Goal: Transaction & Acquisition: Download file/media

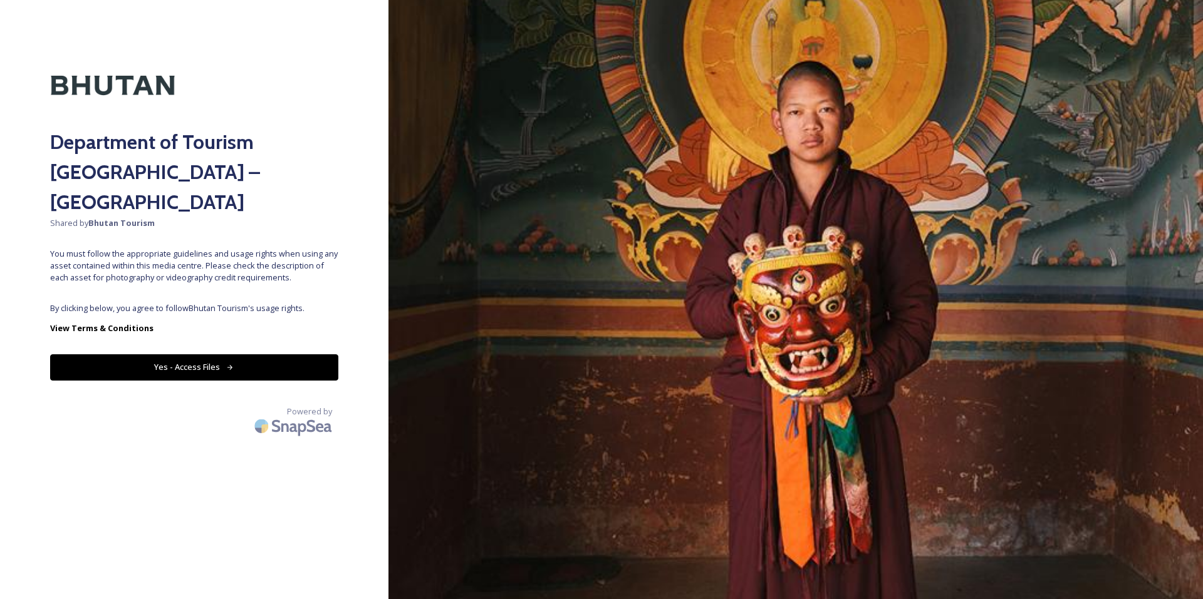
click at [199, 354] on button "Yes - Access Files" at bounding box center [194, 367] width 288 height 26
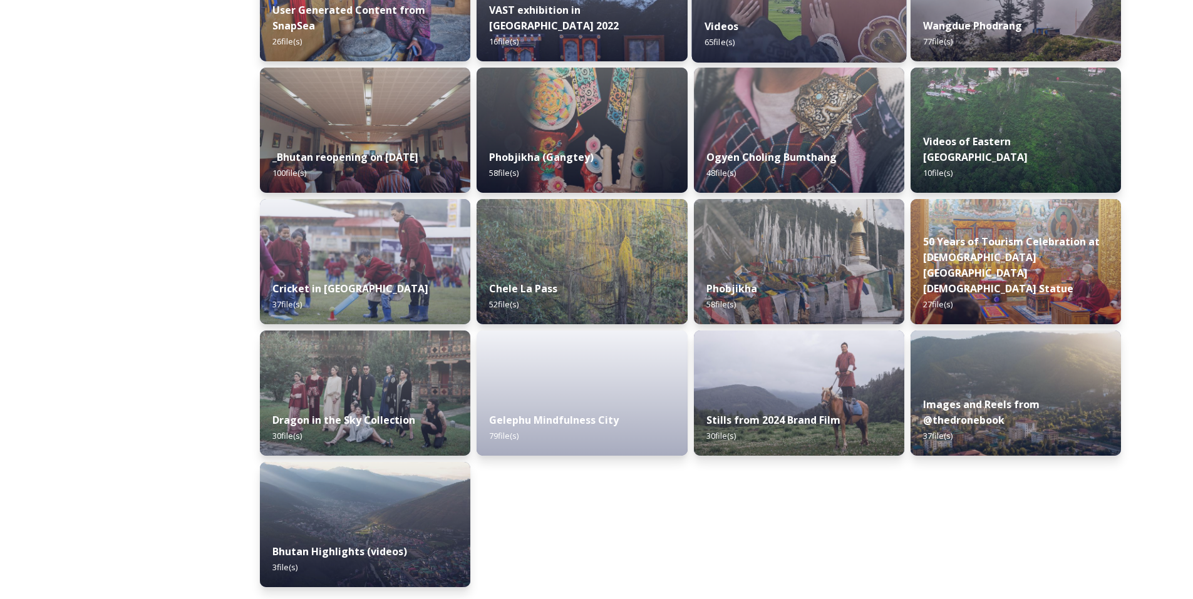
scroll to position [1449, 0]
click at [568, 405] on div "Gelephu Mindfulness City 79 file(s)" at bounding box center [582, 428] width 215 height 57
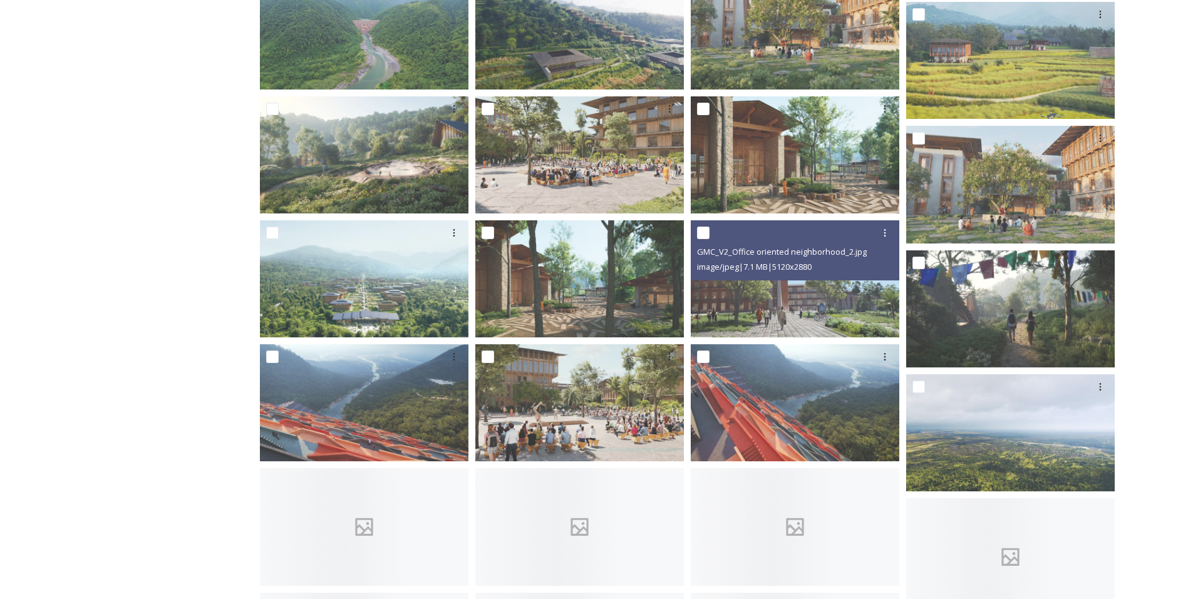
scroll to position [1253, 0]
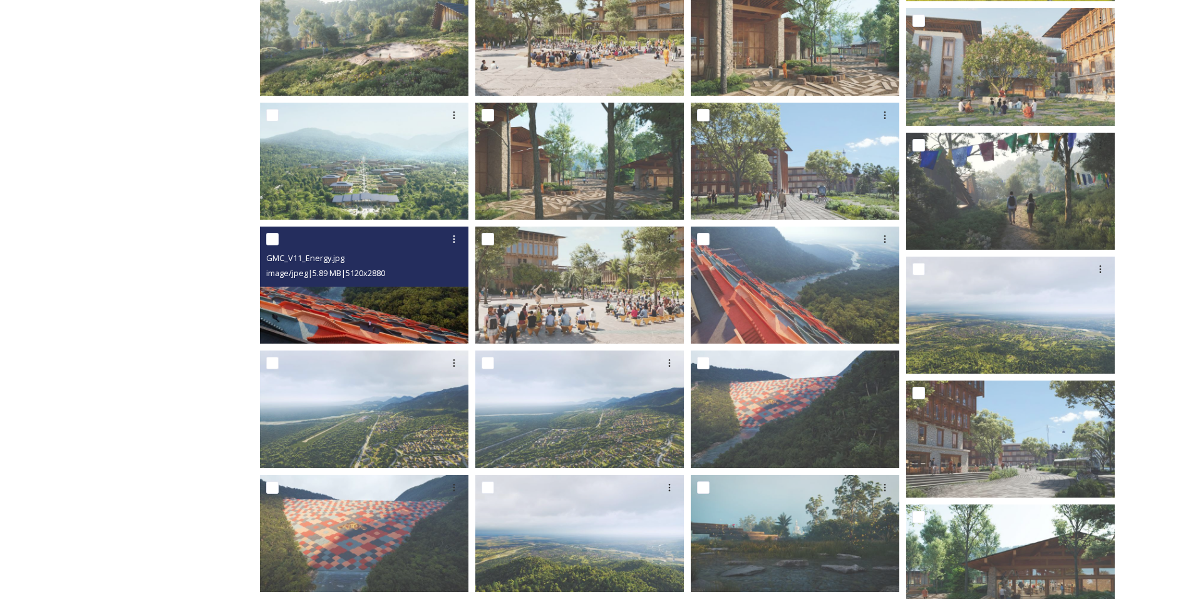
click at [346, 304] on img at bounding box center [364, 285] width 209 height 117
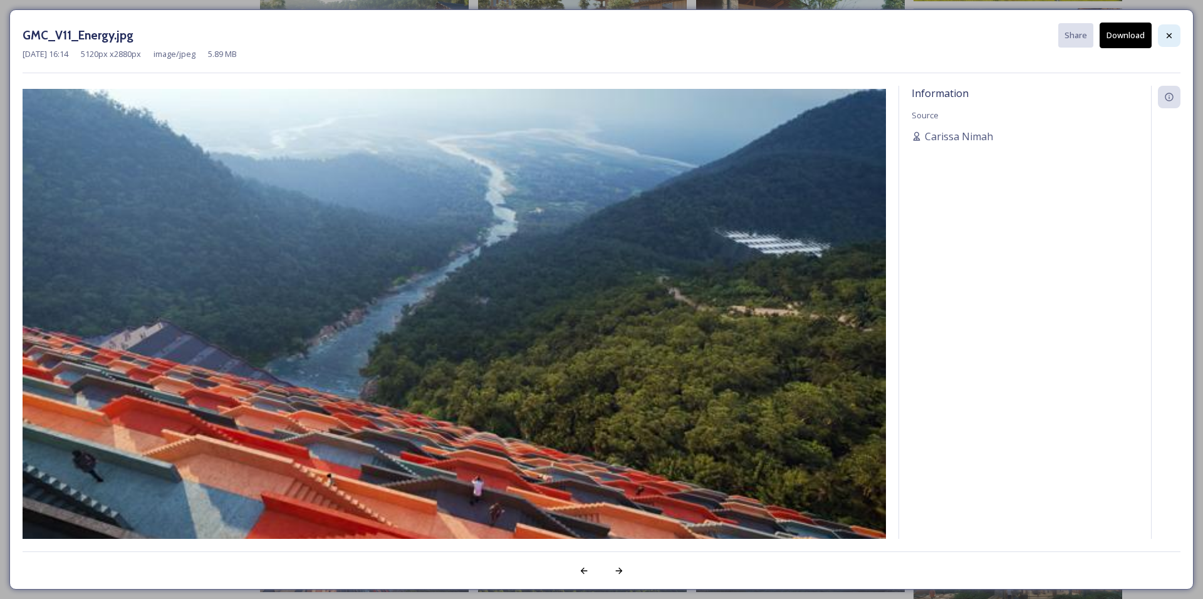
click at [1165, 35] on icon at bounding box center [1169, 36] width 10 height 10
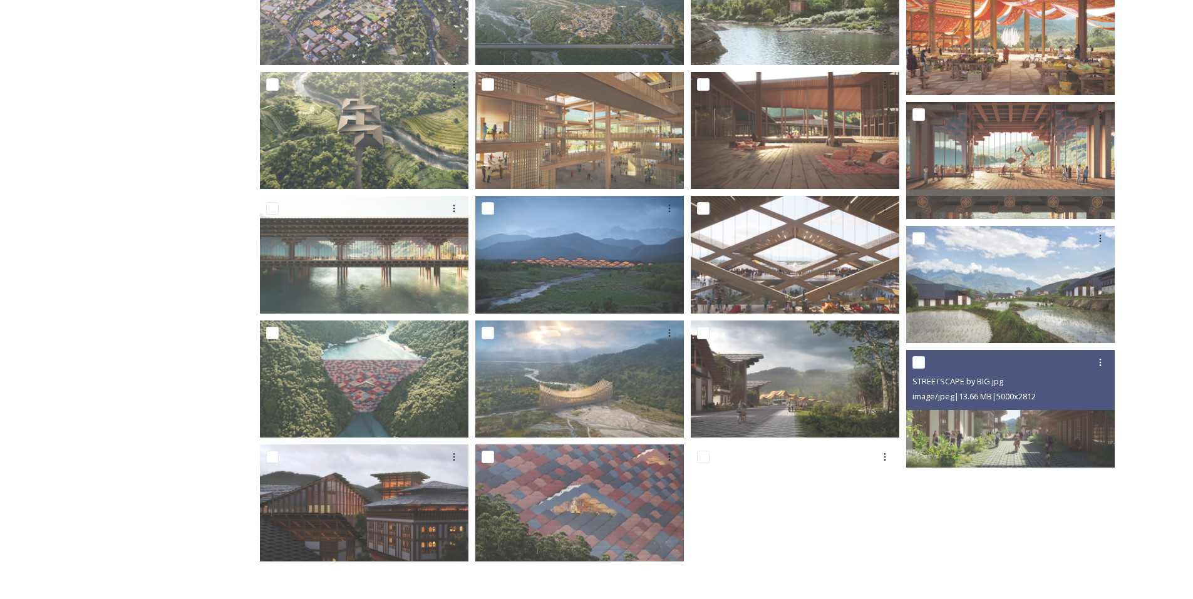
scroll to position [2182, 0]
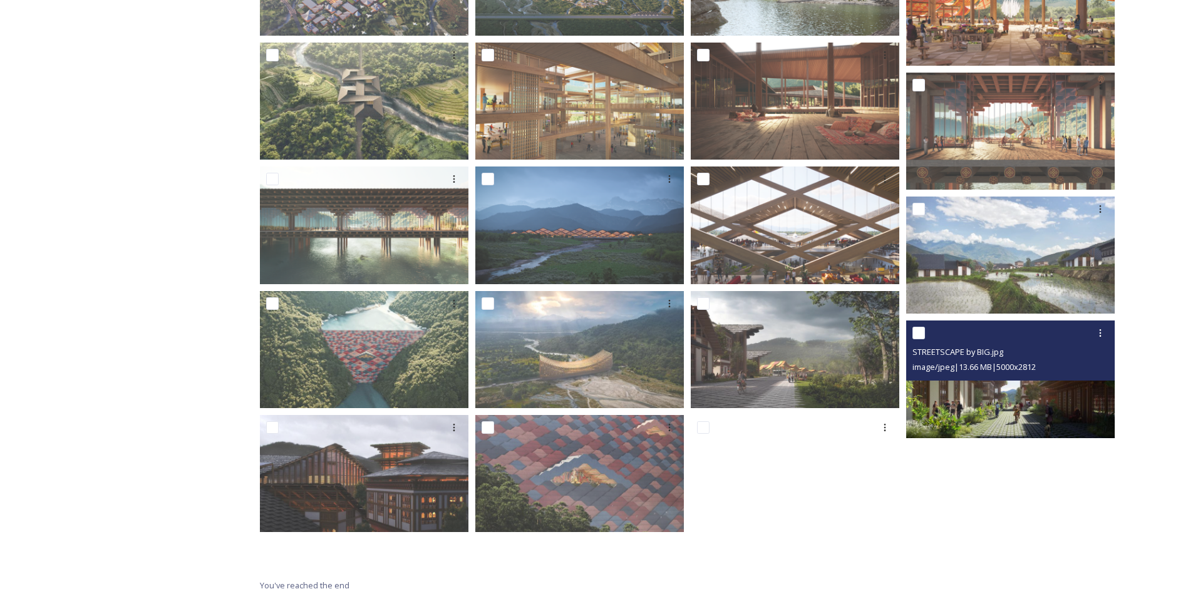
click at [1002, 405] on img at bounding box center [1010, 379] width 209 height 117
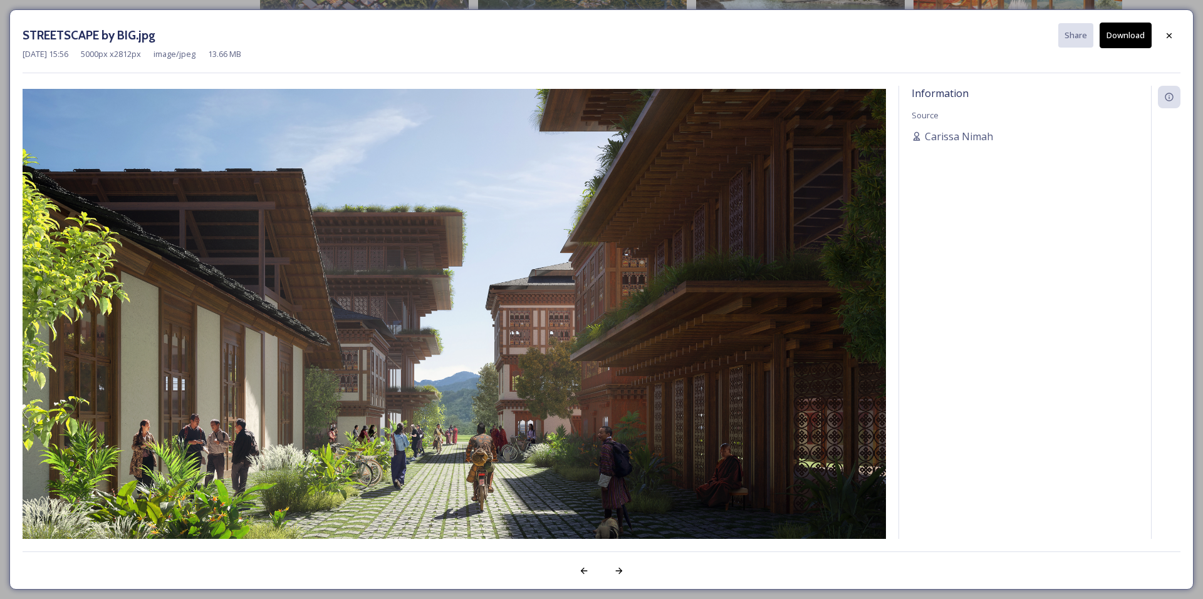
click at [1129, 37] on button "Download" at bounding box center [1125, 36] width 52 height 26
click at [1169, 33] on icon at bounding box center [1169, 36] width 10 height 10
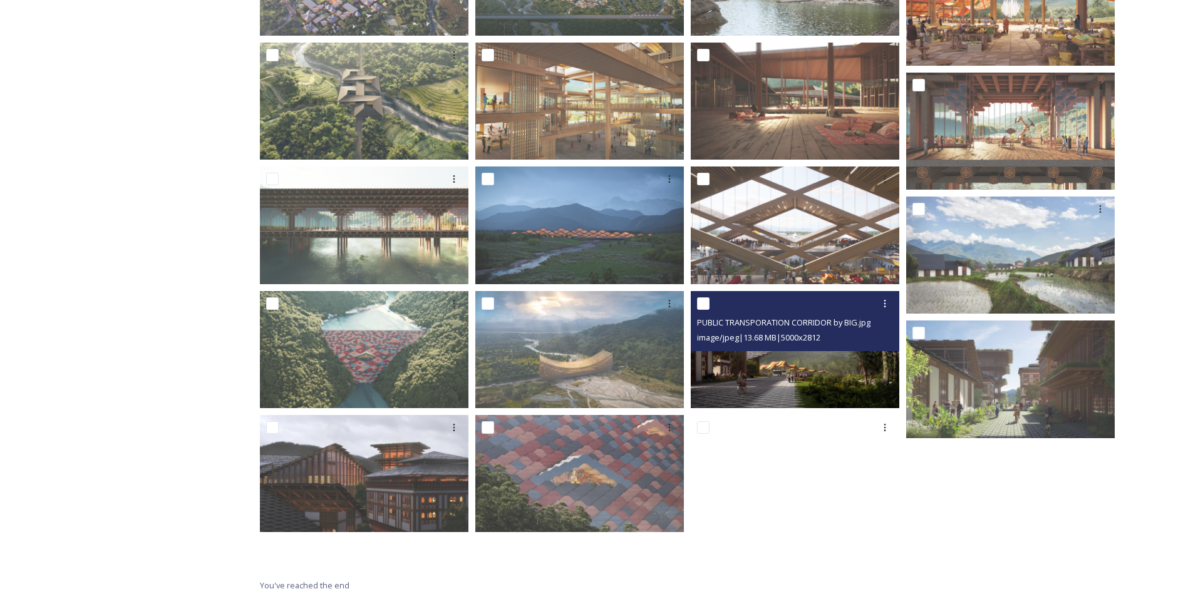
click at [809, 376] on img at bounding box center [795, 349] width 209 height 117
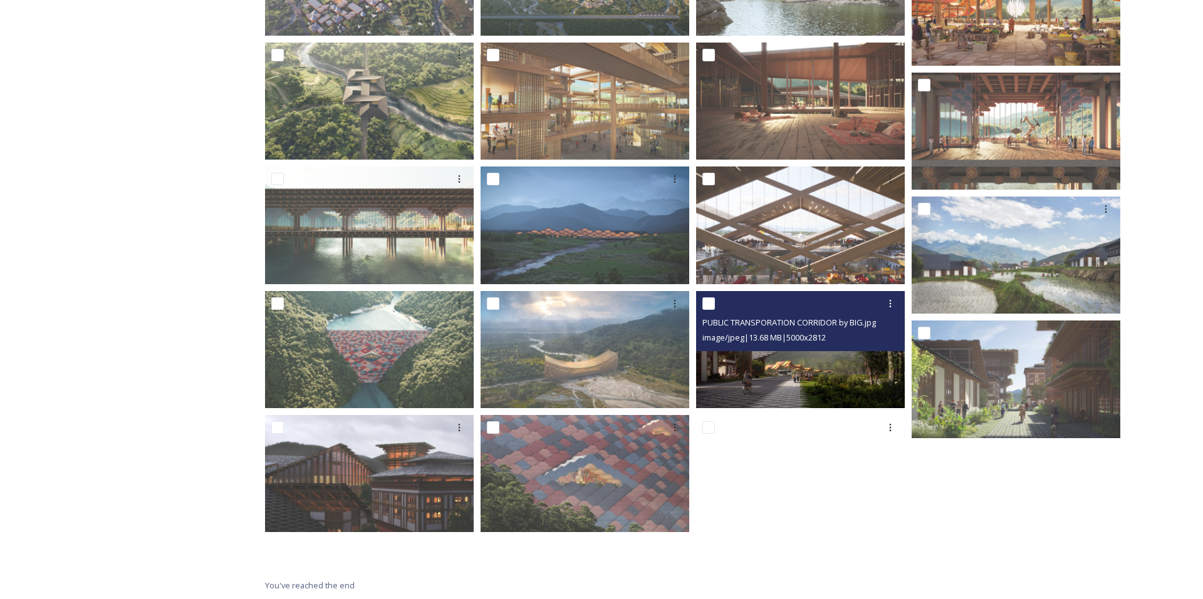
scroll to position [2143, 0]
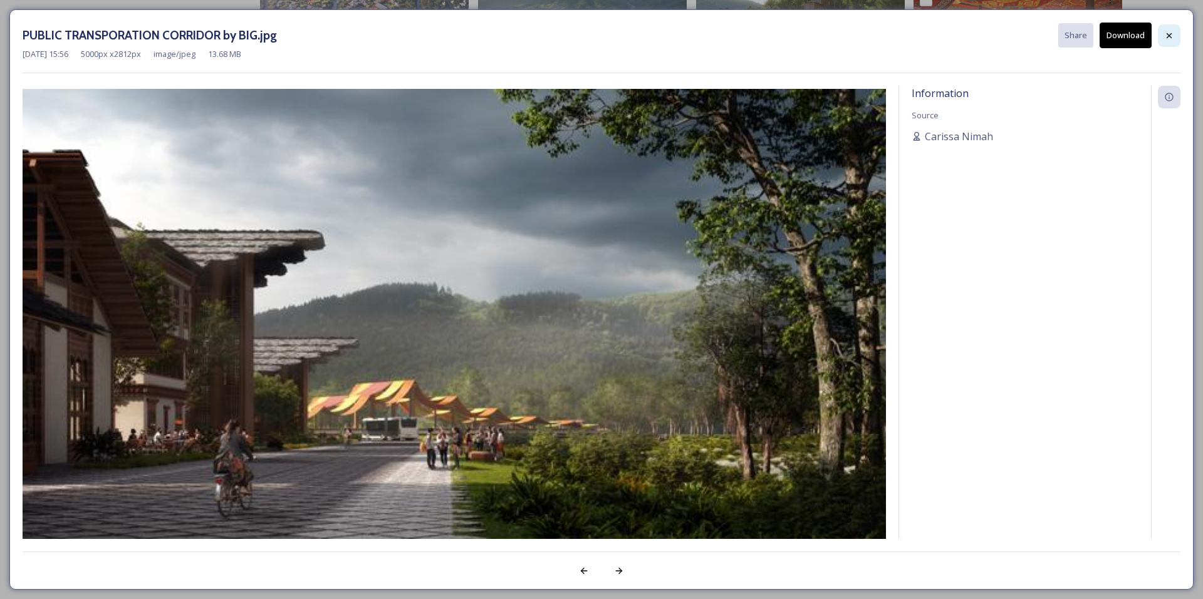
click at [1171, 34] on icon at bounding box center [1169, 36] width 10 height 10
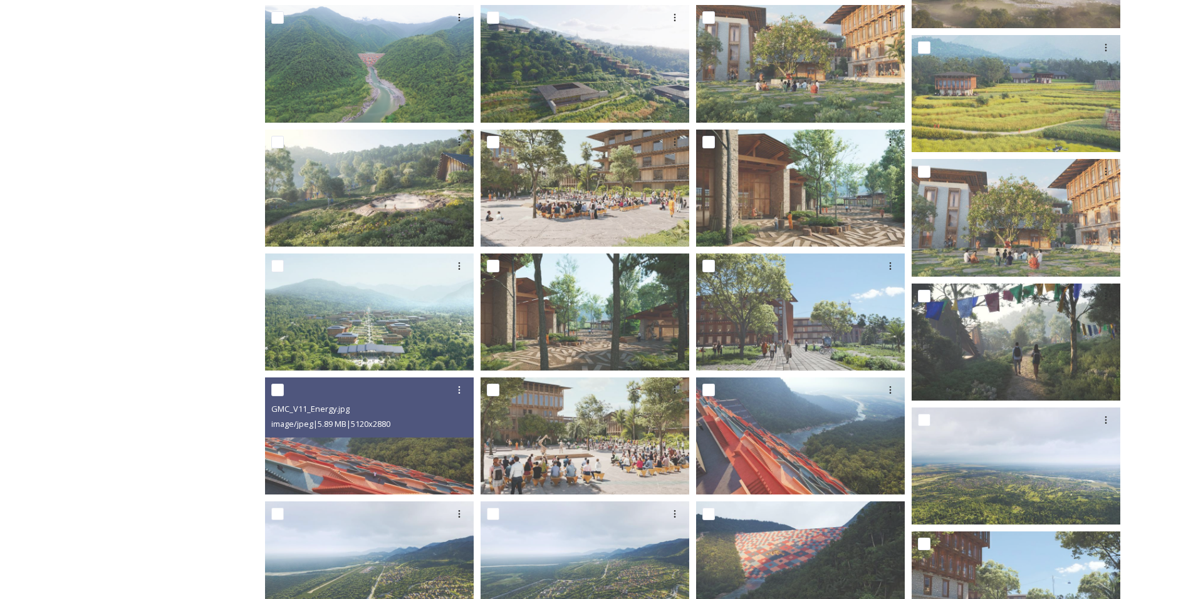
scroll to position [929, 0]
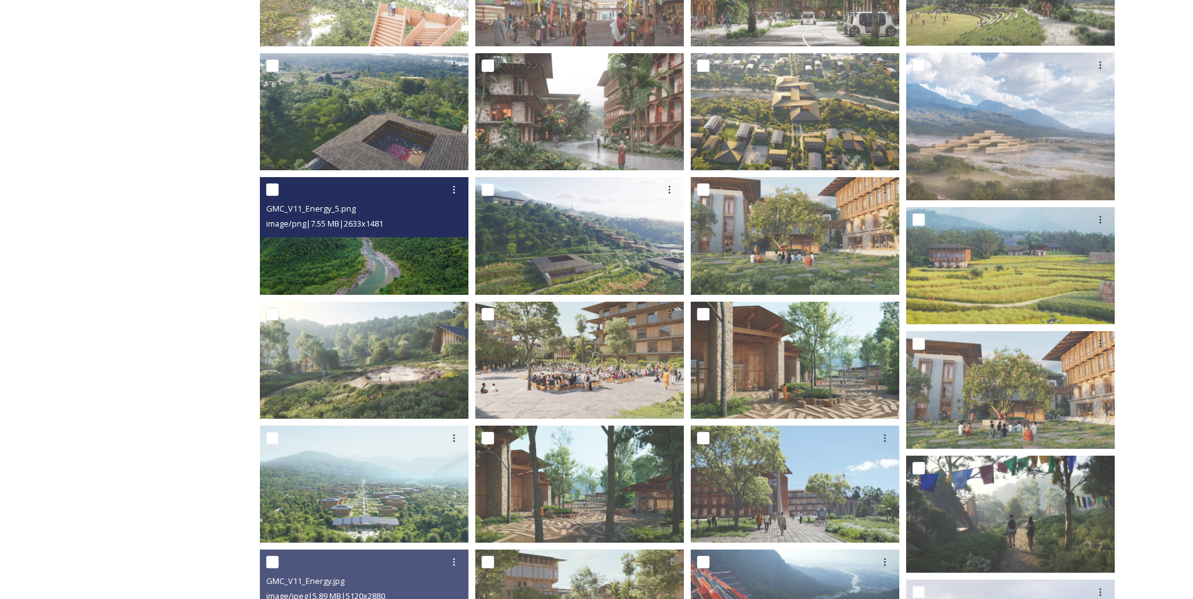
click at [375, 246] on img at bounding box center [364, 235] width 209 height 117
